Goal: Transaction & Acquisition: Purchase product/service

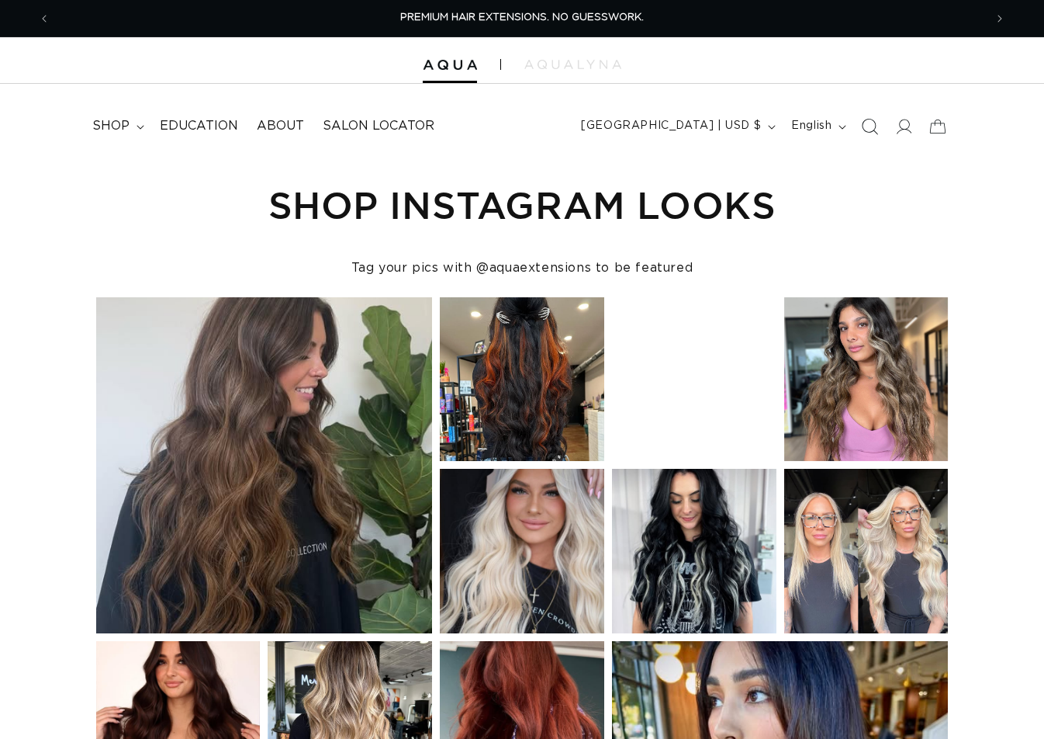
click at [868, 122] on icon "Search" at bounding box center [870, 126] width 16 height 16
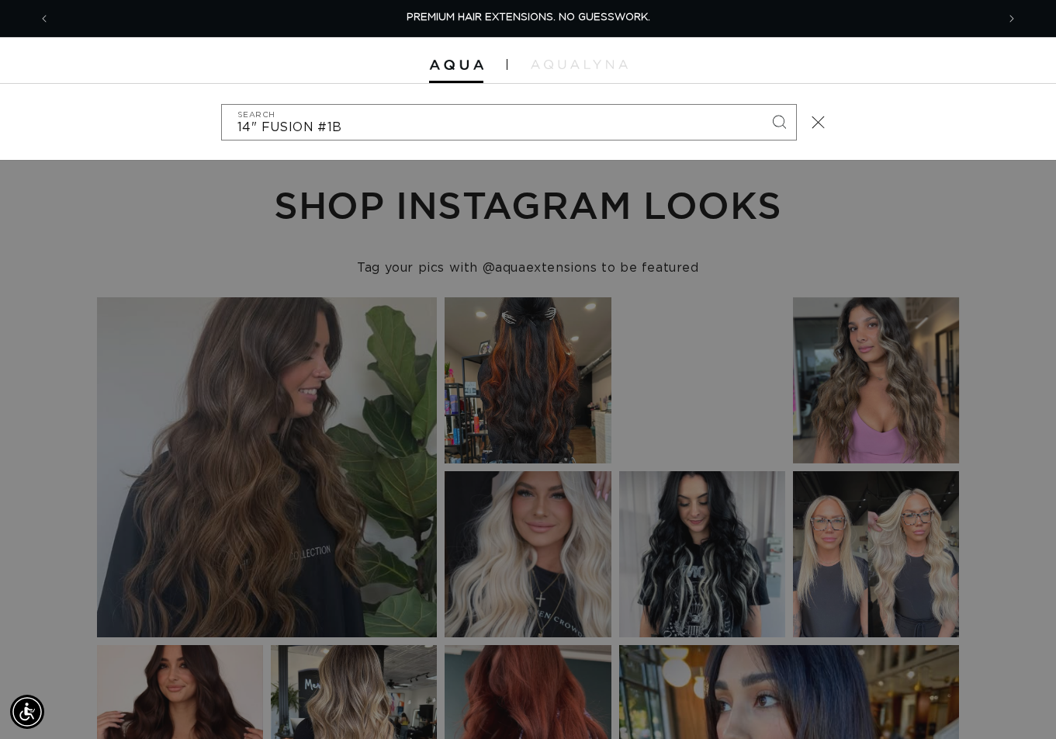
type input "14" FUSION #1B"
click at [762, 105] on button "Search" at bounding box center [779, 122] width 34 height 34
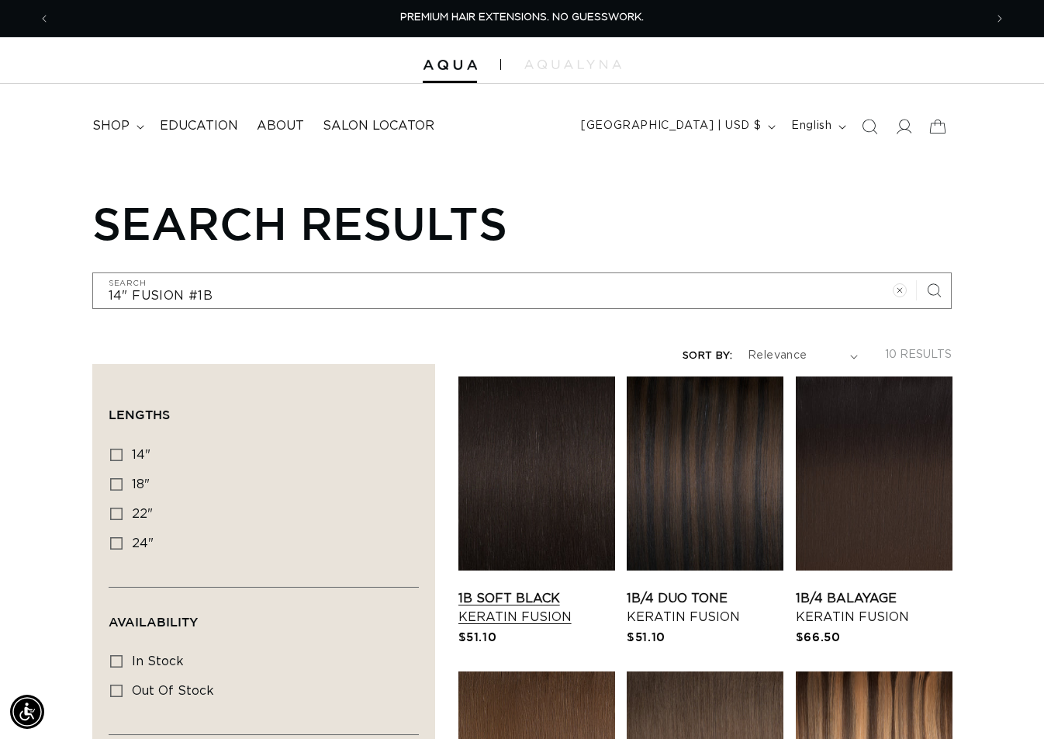
click at [494, 589] on link "1B Soft Black Keratin Fusion" at bounding box center [536, 607] width 157 height 37
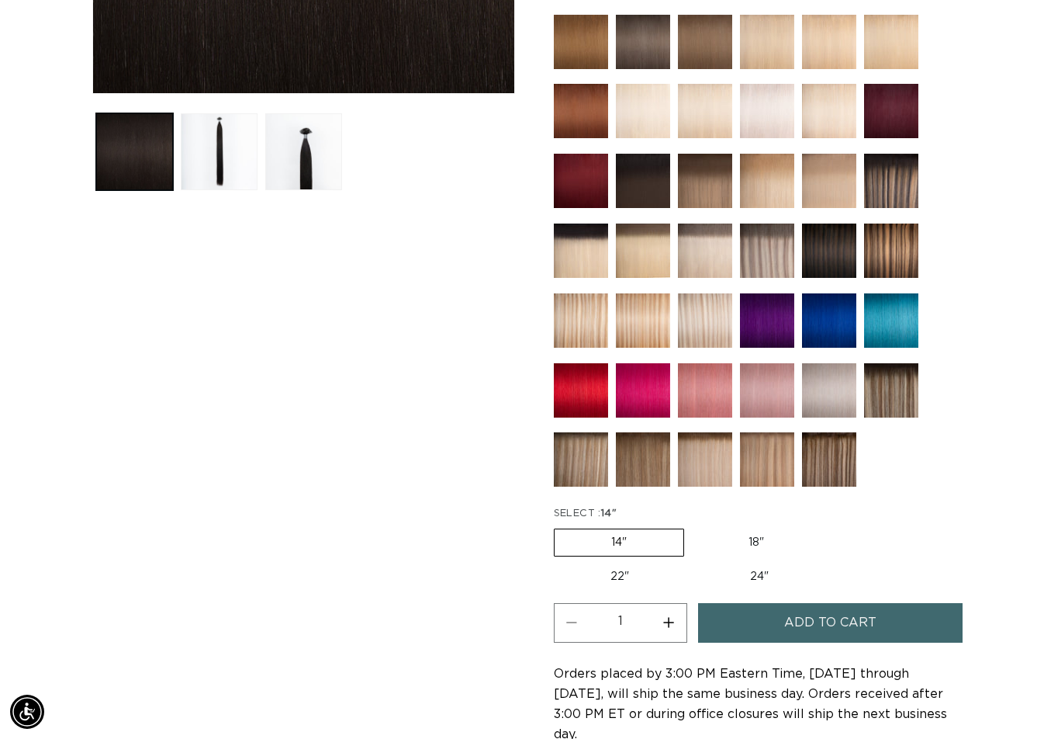
click at [669, 623] on button "Increase quantity for 1B Soft Black - Keratin Fusion" at bounding box center [669, 623] width 35 height 40
type input "2"
click at [770, 614] on button "Add to cart" at bounding box center [830, 623] width 265 height 40
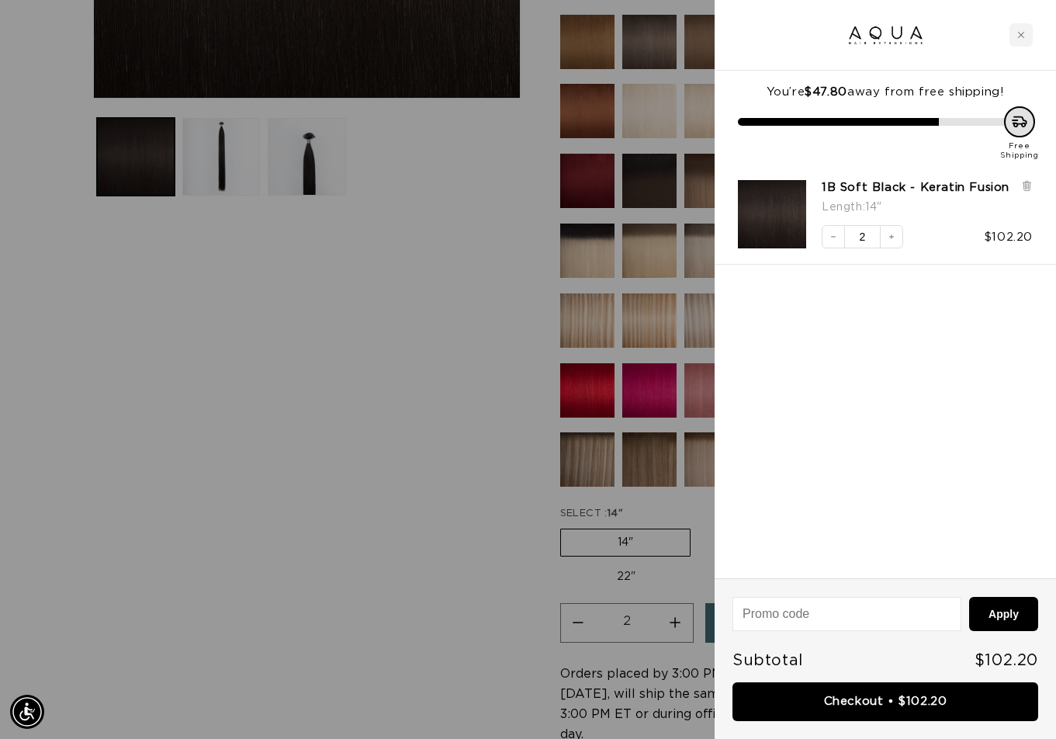
click at [500, 285] on div at bounding box center [528, 369] width 1056 height 739
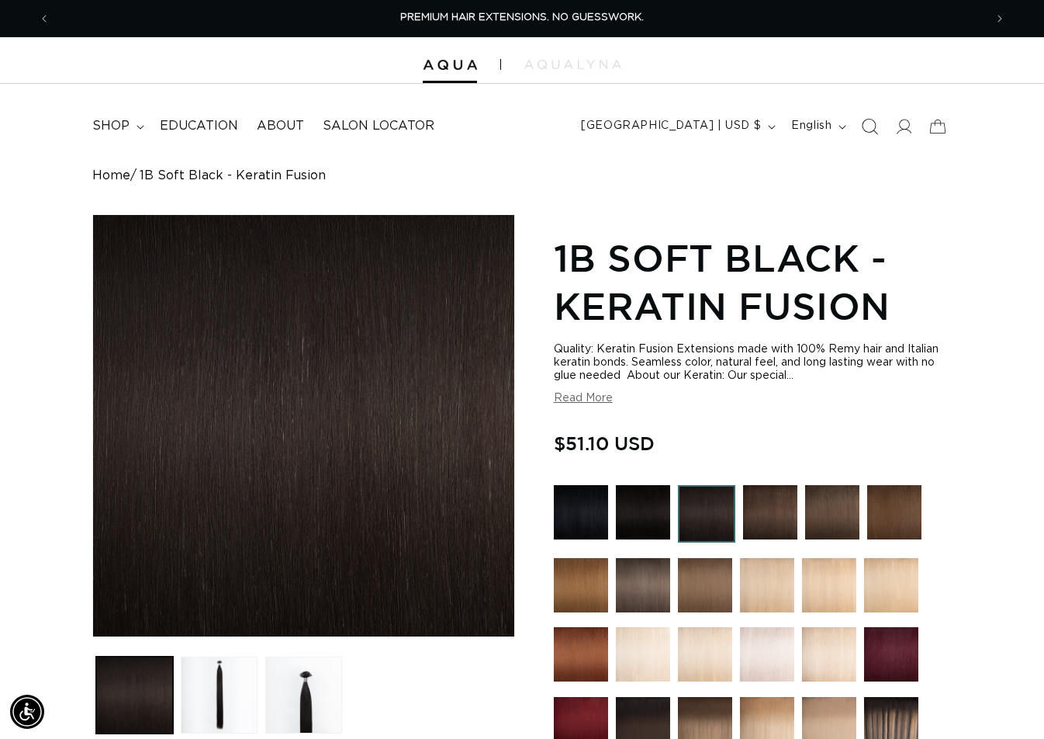
click at [860, 131] on span "Search" at bounding box center [870, 126] width 34 height 34
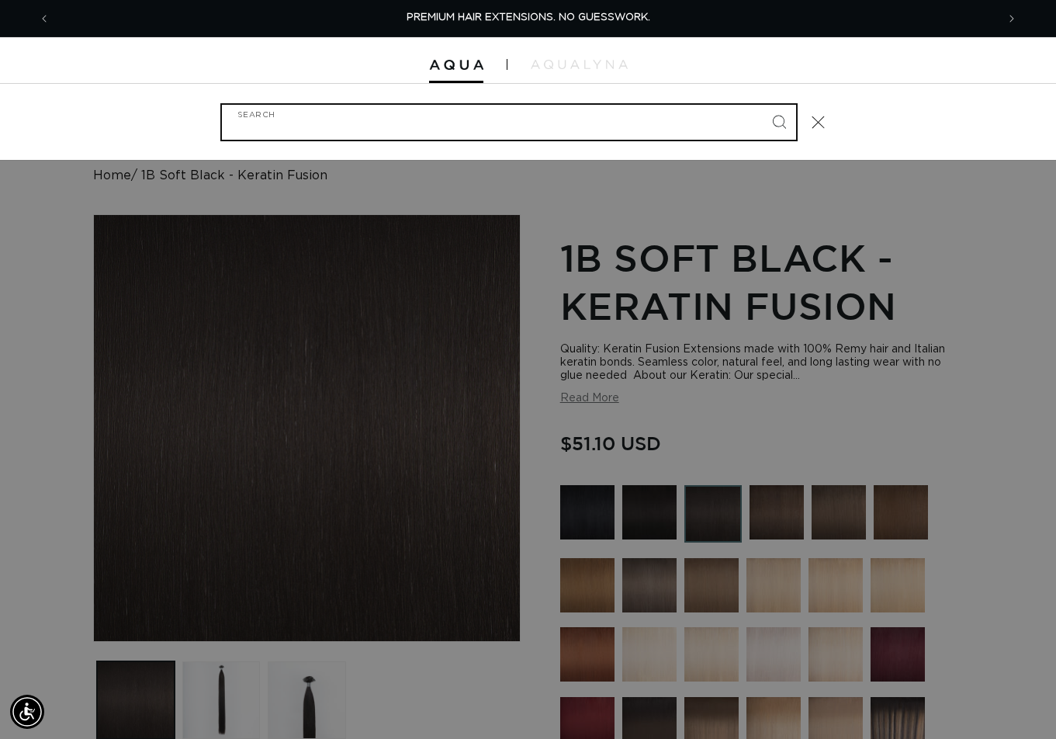
paste input "14" FUSION #6"
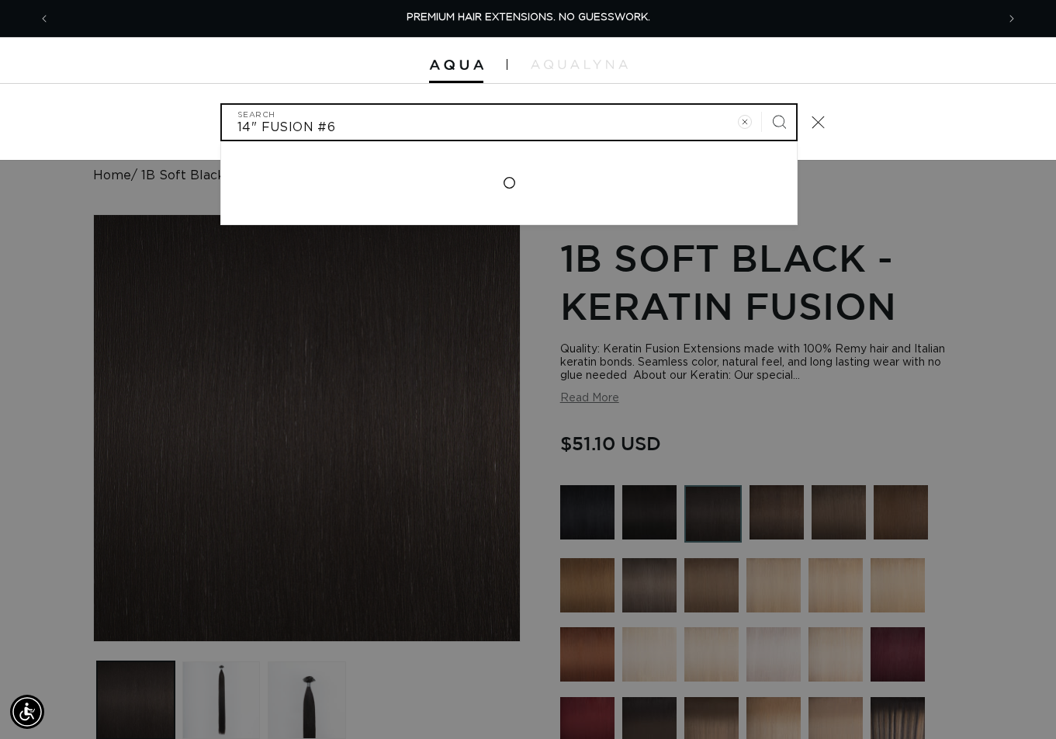
type input "14" FUSION #6"
click at [762, 105] on button "Search" at bounding box center [779, 122] width 34 height 34
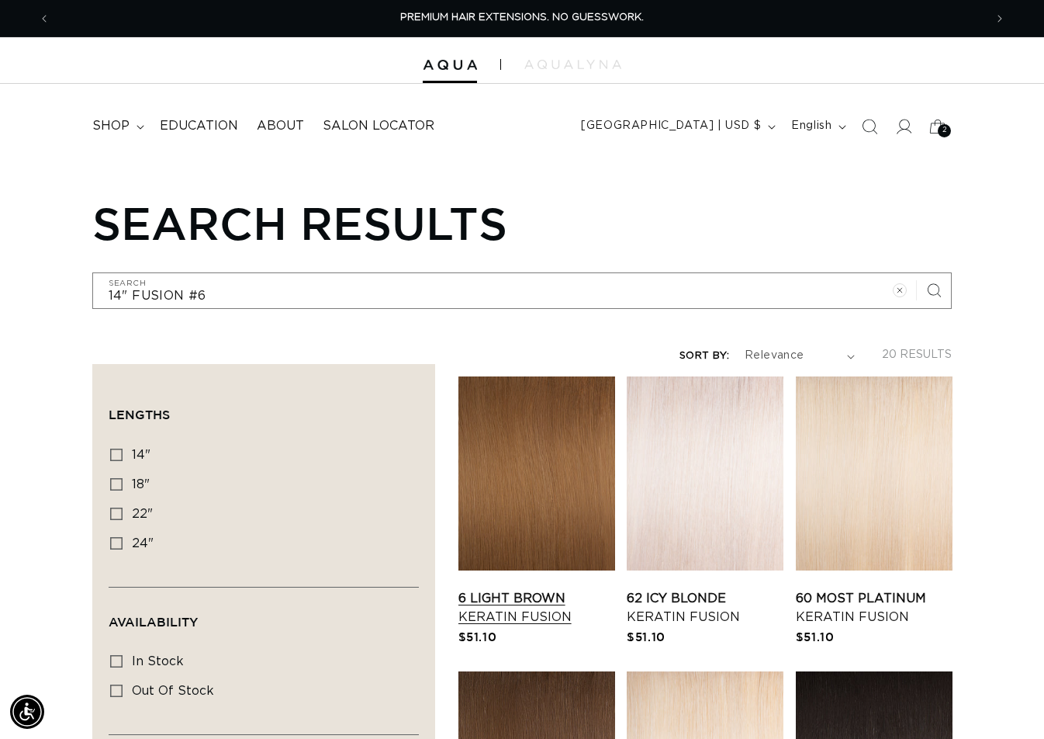
click at [565, 589] on link "6 Light Brown Keratin Fusion" at bounding box center [536, 607] width 157 height 37
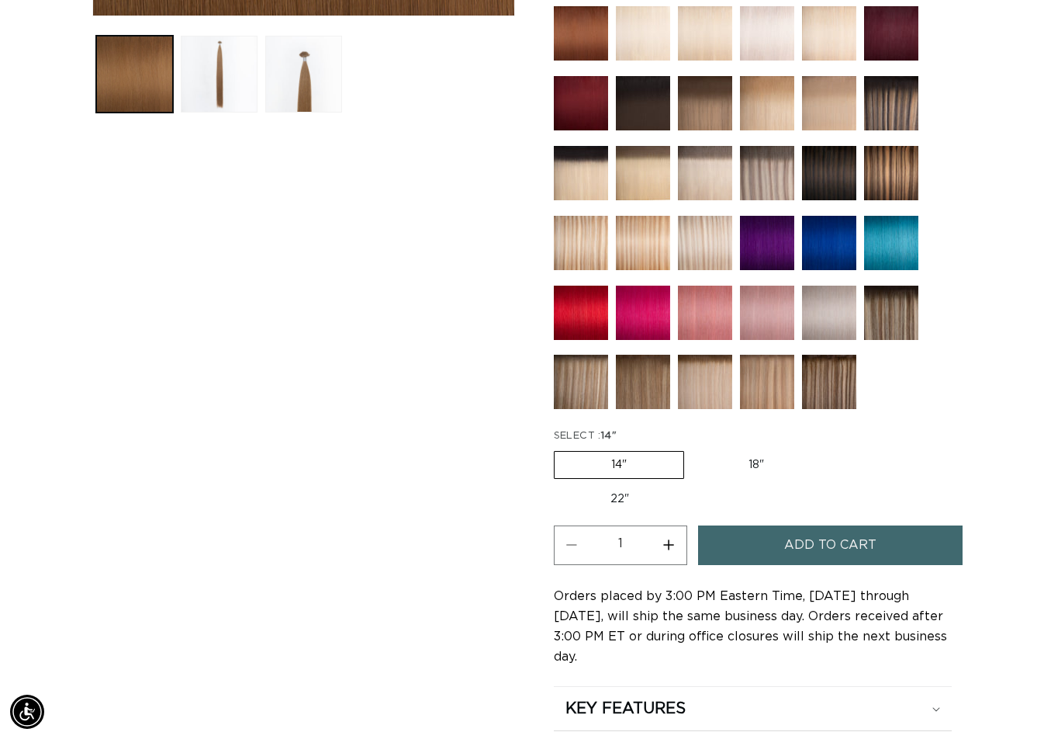
scroll to position [698, 0]
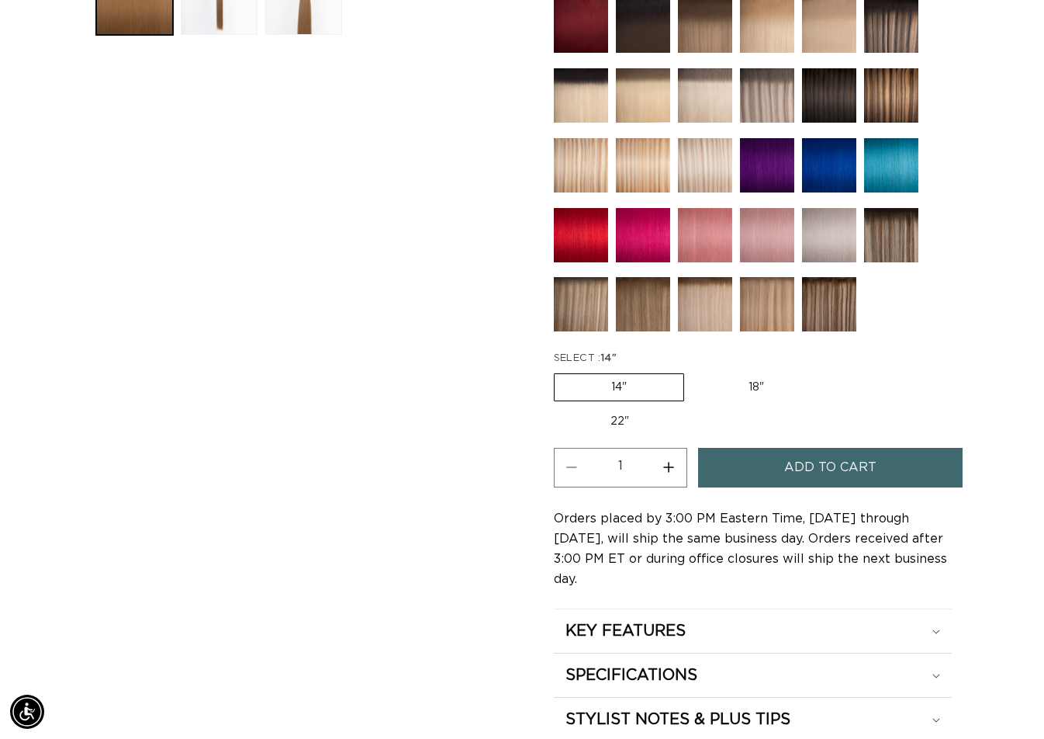
click at [789, 469] on span "Add to cart" at bounding box center [830, 468] width 92 height 40
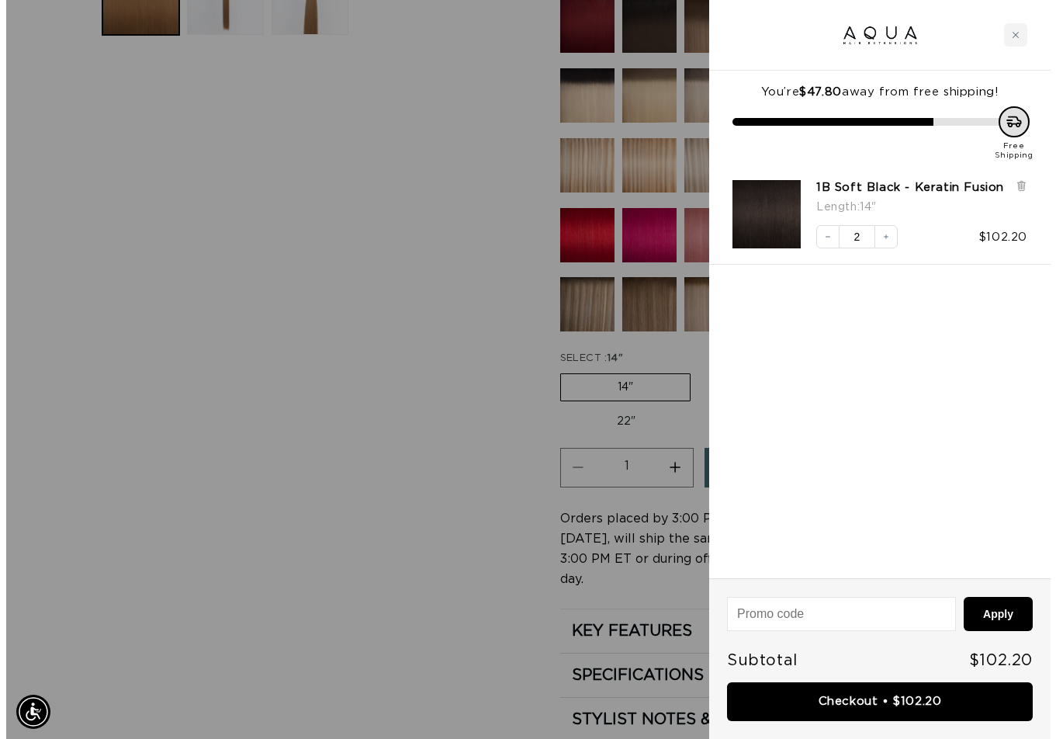
scroll to position [704, 0]
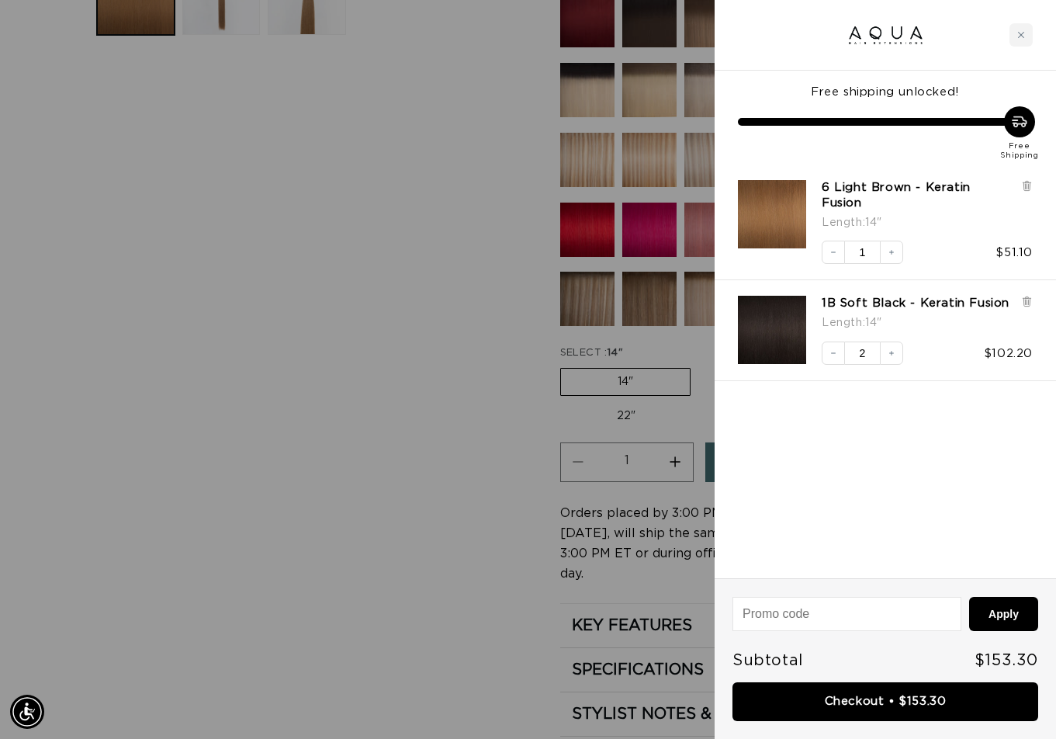
click at [157, 697] on div at bounding box center [528, 369] width 1056 height 739
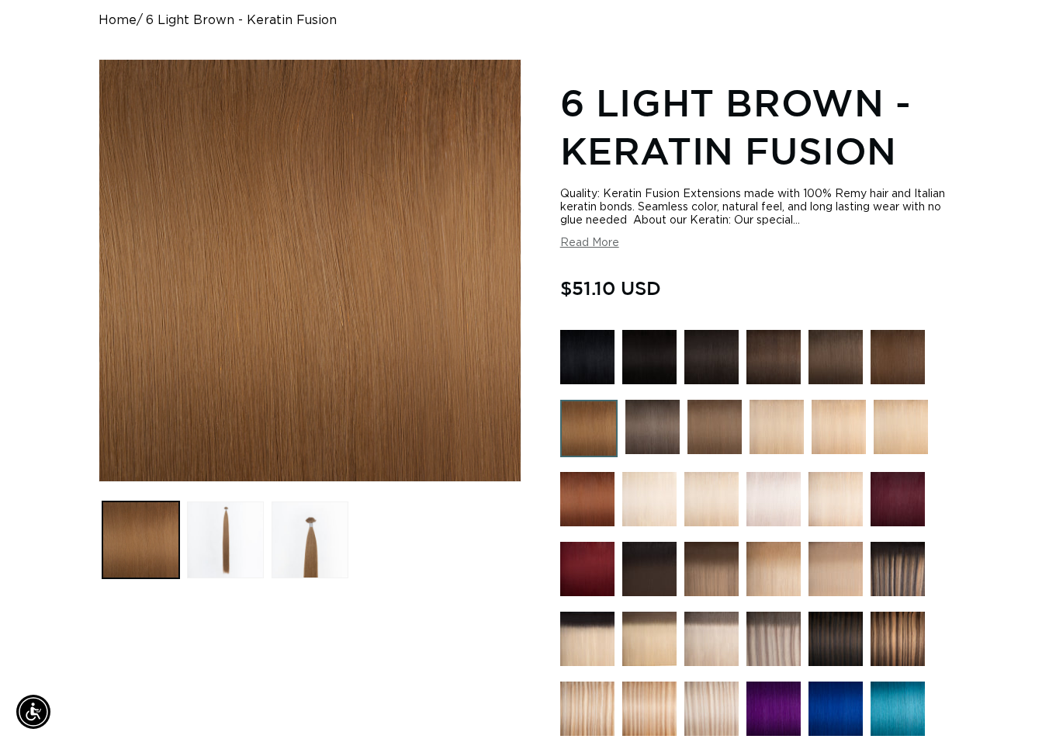
scroll to position [0, 0]
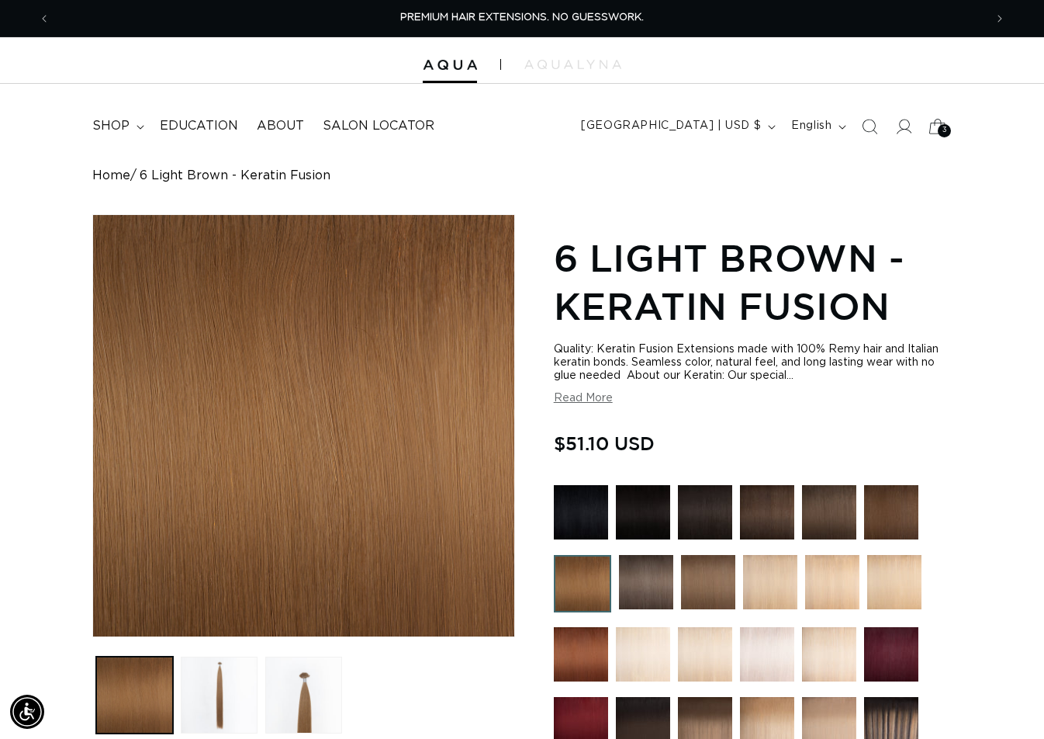
click at [940, 123] on icon at bounding box center [938, 126] width 17 height 15
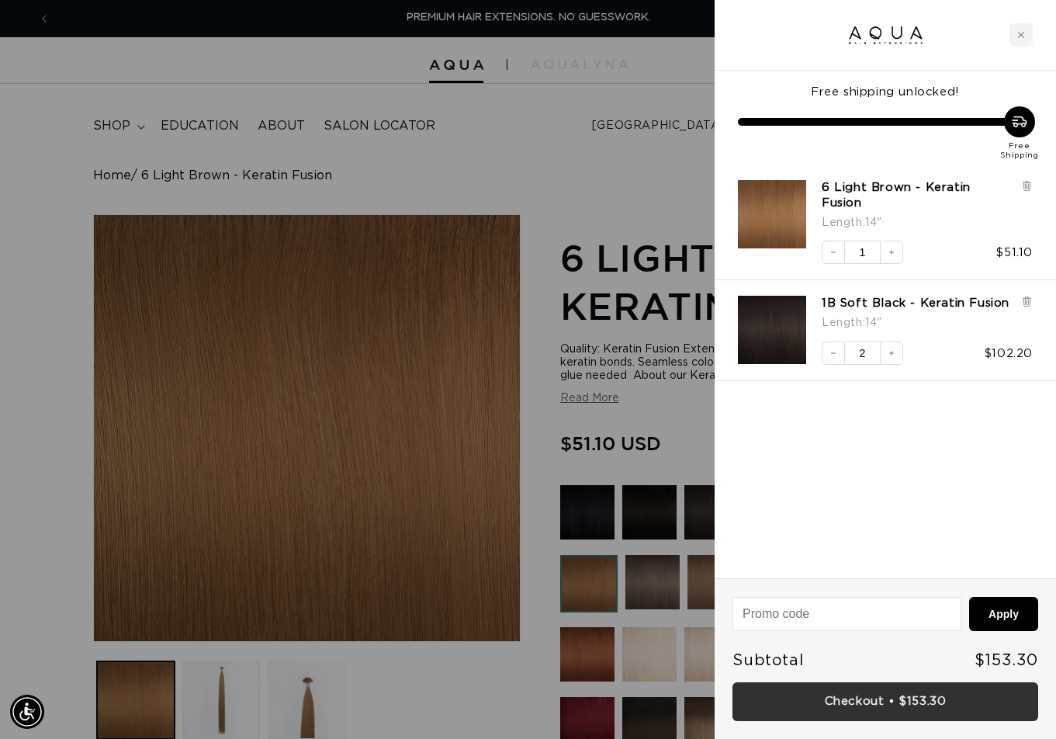
click at [905, 704] on link "Checkout • $153.30" at bounding box center [885, 702] width 306 height 40
